Goal: Check status: Check status

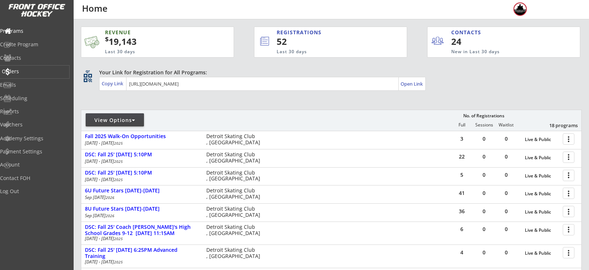
click at [35, 75] on div "Orders" at bounding box center [34, 72] width 69 height 13
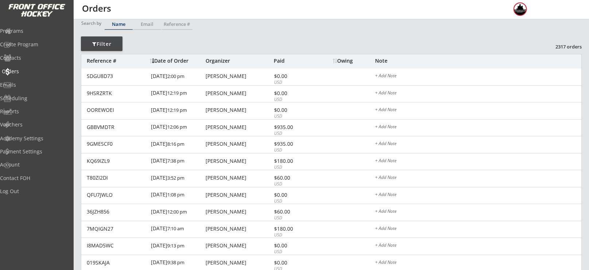
scroll to position [33, 0]
click at [231, 66] on div "Reference # Date of Order Organizer Paid Owing Note" at bounding box center [331, 61] width 501 height 15
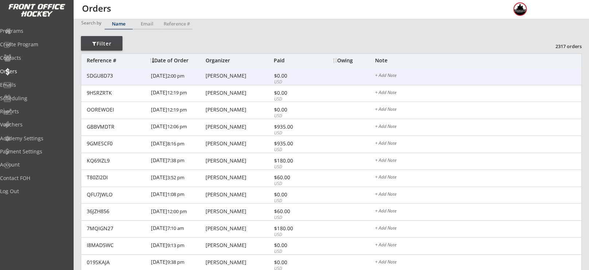
click at [220, 80] on div "SDGU8D73 [DATE] 2:00 pm [PERSON_NAME] $0.00 USD + Add Note" at bounding box center [331, 76] width 500 height 17
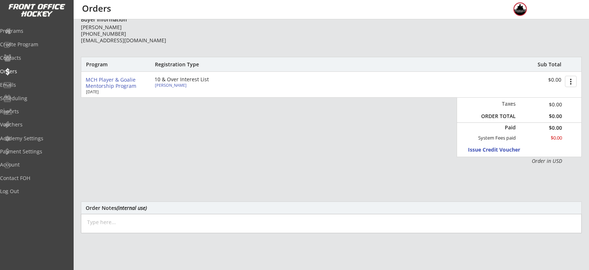
scroll to position [75, 0]
click at [165, 83] on div "[PERSON_NAME]" at bounding box center [195, 84] width 81 height 4
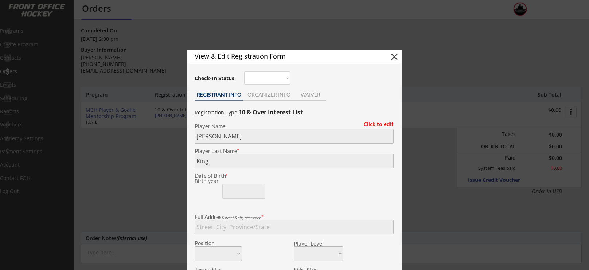
scroll to position [0, 0]
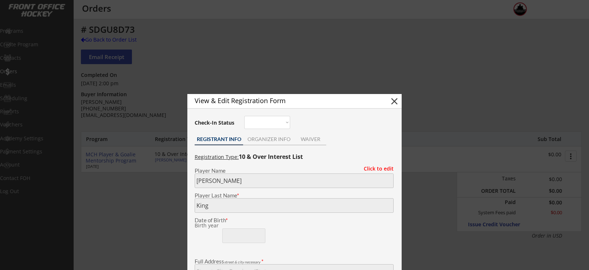
click at [394, 102] on button "close" at bounding box center [394, 101] width 11 height 11
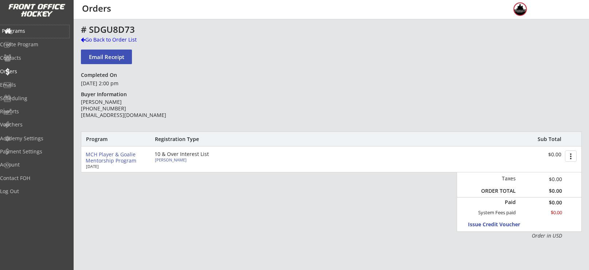
click at [42, 28] on div "Programs" at bounding box center [35, 30] width 66 height 5
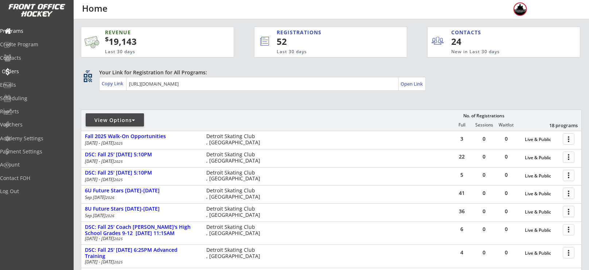
click at [26, 74] on div "Orders" at bounding box center [34, 72] width 69 height 13
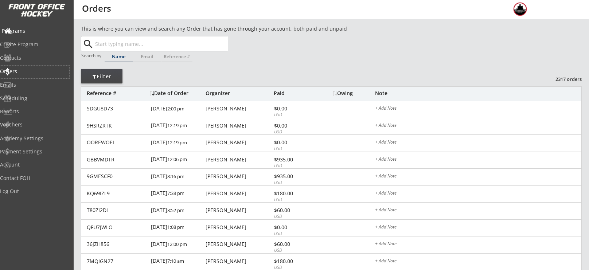
click at [31, 32] on div "Programs" at bounding box center [35, 30] width 66 height 5
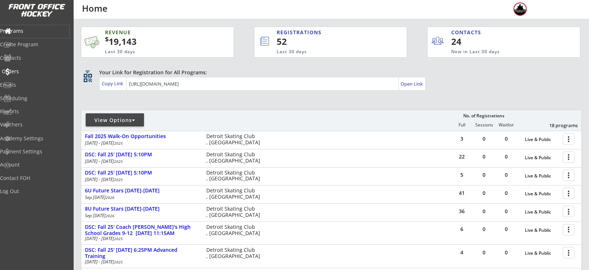
click at [30, 69] on div "Orders" at bounding box center [35, 71] width 66 height 5
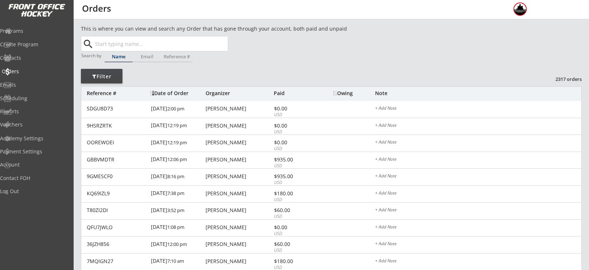
click at [30, 69] on div "Orders" at bounding box center [35, 71] width 66 height 5
